Goal: Transaction & Acquisition: Register for event/course

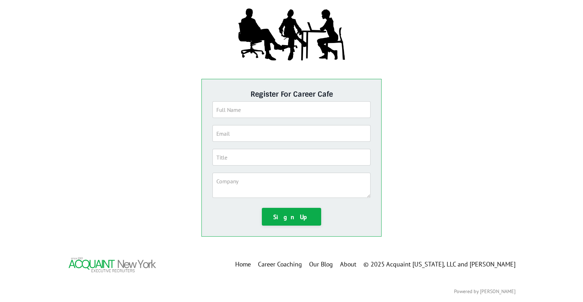
scroll to position [101, 0]
click at [229, 110] on input "text" at bounding box center [292, 109] width 159 height 17
click at [405, 107] on div "Register For Career Cafe Sign Up" at bounding box center [292, 157] width 458 height 168
click at [233, 111] on input "text" at bounding box center [292, 109] width 159 height 17
type input "Barry Sayewitz"
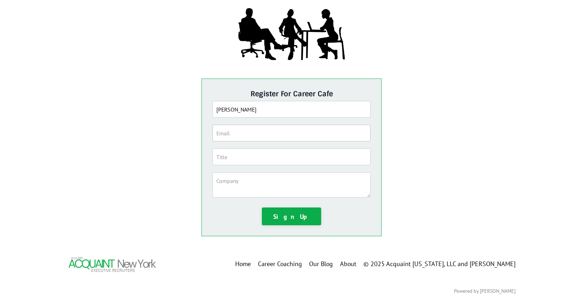
type input "bsayewitz@gmail.com"
click at [297, 217] on button "Sign Up" at bounding box center [292, 217] width 60 height 18
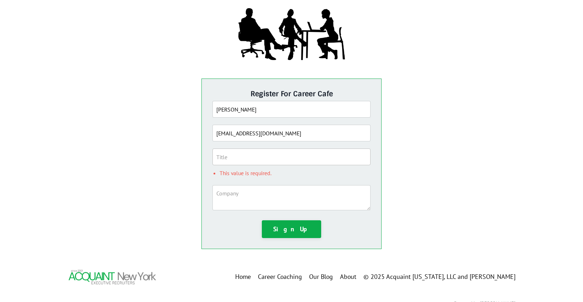
click at [253, 161] on input "text" at bounding box center [292, 157] width 159 height 17
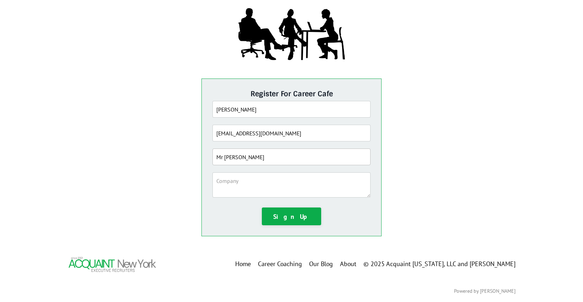
type input "Mr Tomatoe"
click at [461, 140] on div "Register For Career Cafe Barry Sayewitz bsayewitz@gmail.com Mr Tomatoe Sign Up" at bounding box center [292, 157] width 458 height 168
click at [299, 217] on button "Sign Up" at bounding box center [292, 217] width 60 height 18
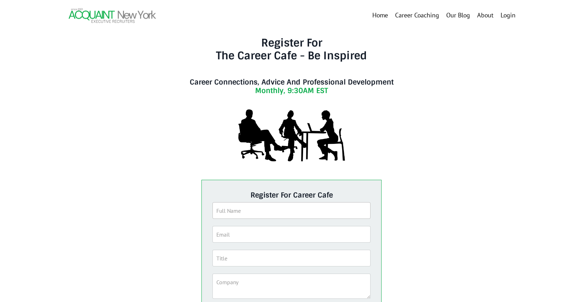
click at [281, 216] on input "text" at bounding box center [292, 210] width 159 height 17
type input "Barry Sayewitz"
type input "bsayewitz@gmail.com"
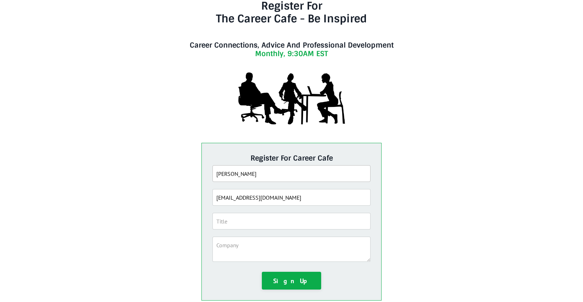
scroll to position [37, 0]
click at [258, 221] on input "text" at bounding box center [292, 221] width 159 height 17
type input "monkey man"
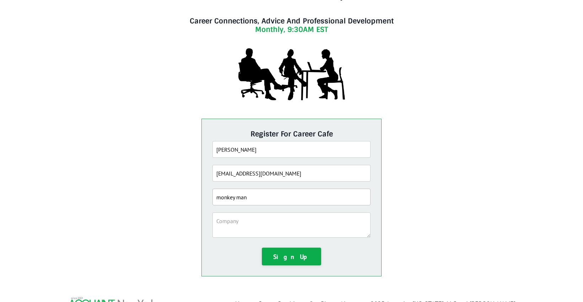
scroll to position [61, 0]
click at [292, 258] on button "Sign Up" at bounding box center [292, 256] width 60 height 18
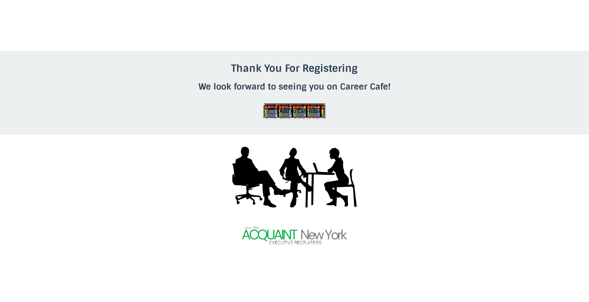
click at [293, 111] on link "Add to Calendar" at bounding box center [294, 110] width 62 height 15
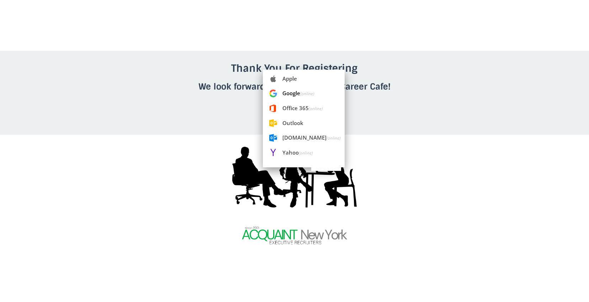
click at [292, 92] on span "Google (online)" at bounding box center [304, 94] width 82 height 16
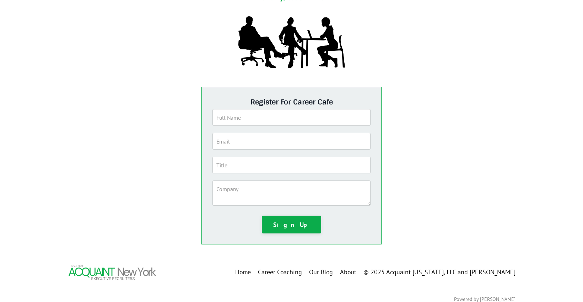
scroll to position [101, 0]
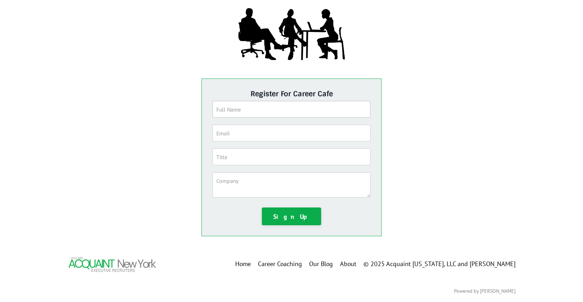
click at [271, 110] on input "text" at bounding box center [292, 109] width 159 height 17
type input "Barry Sayewitz"
type input "bsayewitz@gmail.com"
click at [272, 159] on input "text" at bounding box center [292, 157] width 159 height 17
type input "monkey man"
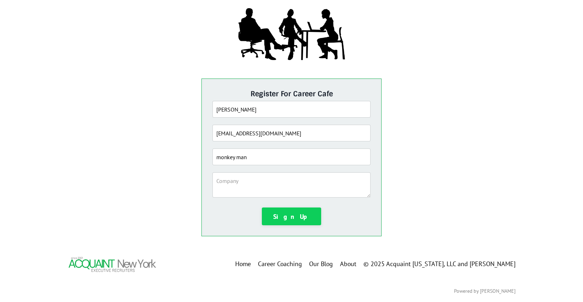
click at [291, 216] on button "Sign Up" at bounding box center [292, 217] width 60 height 18
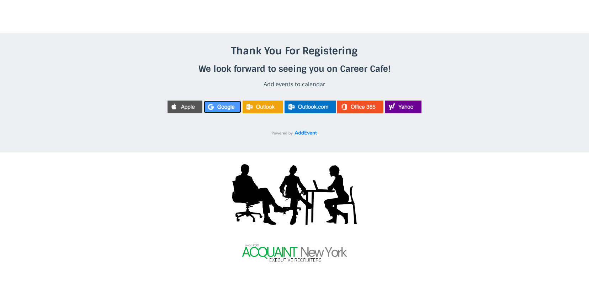
click at [223, 107] on img at bounding box center [222, 107] width 37 height 13
